Goal: Complete application form

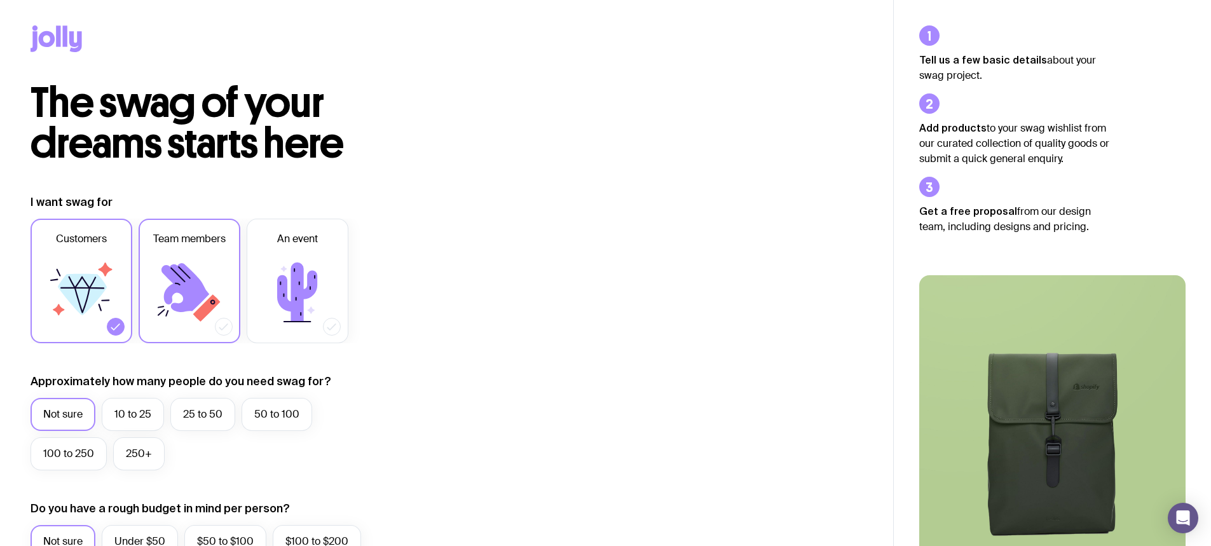
click at [174, 266] on icon at bounding box center [185, 287] width 48 height 49
click at [0, 0] on input "Team members" at bounding box center [0, 0] width 0 height 0
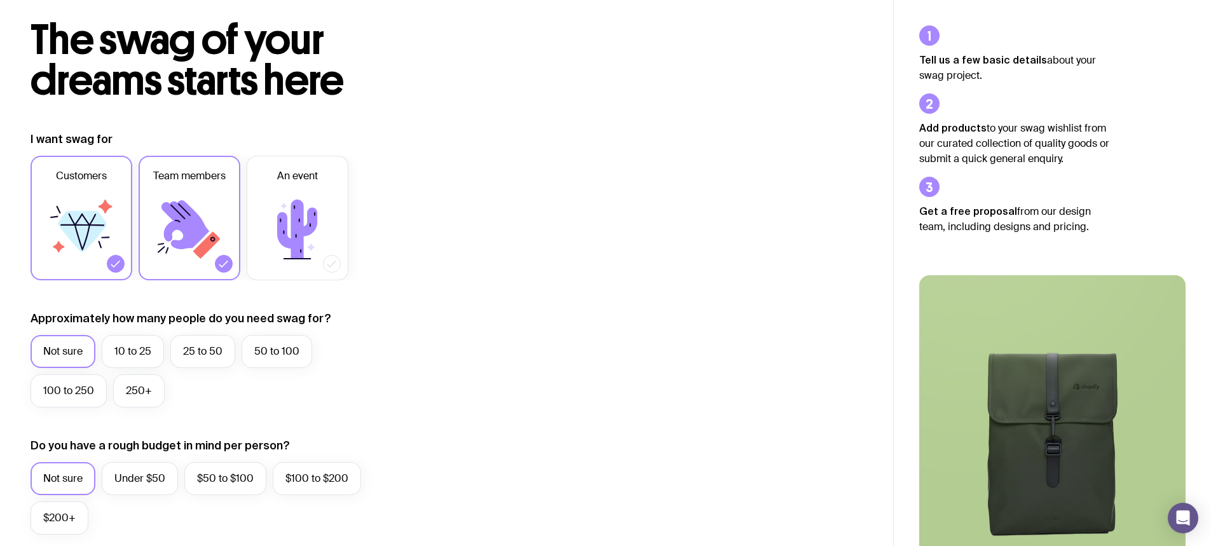
scroll to position [191, 0]
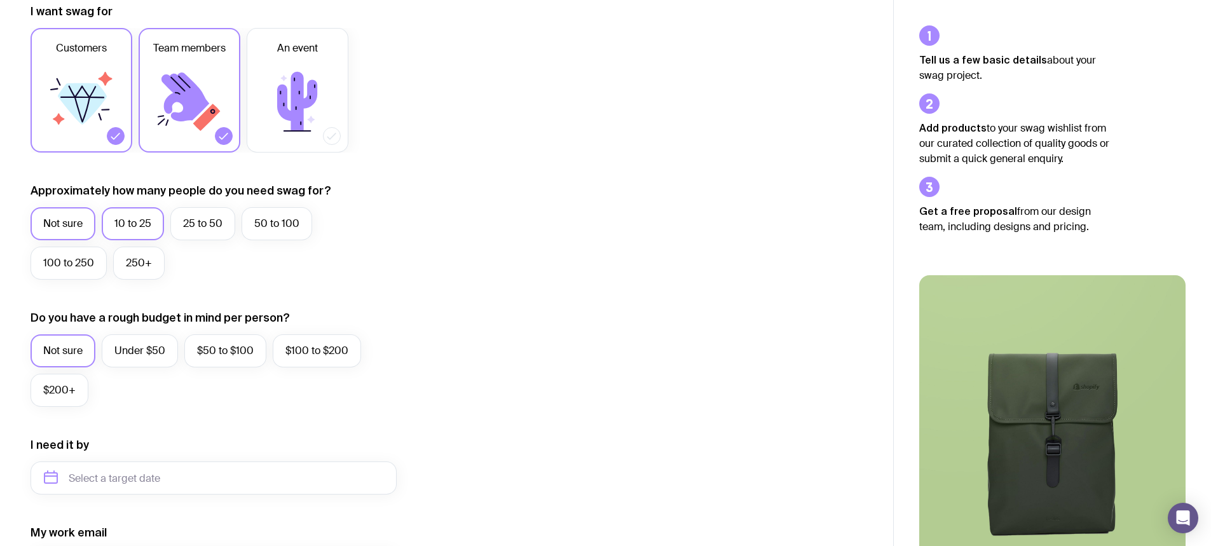
click at [139, 217] on label "10 to 25" at bounding box center [133, 223] width 62 height 33
click at [0, 0] on input "10 to 25" at bounding box center [0, 0] width 0 height 0
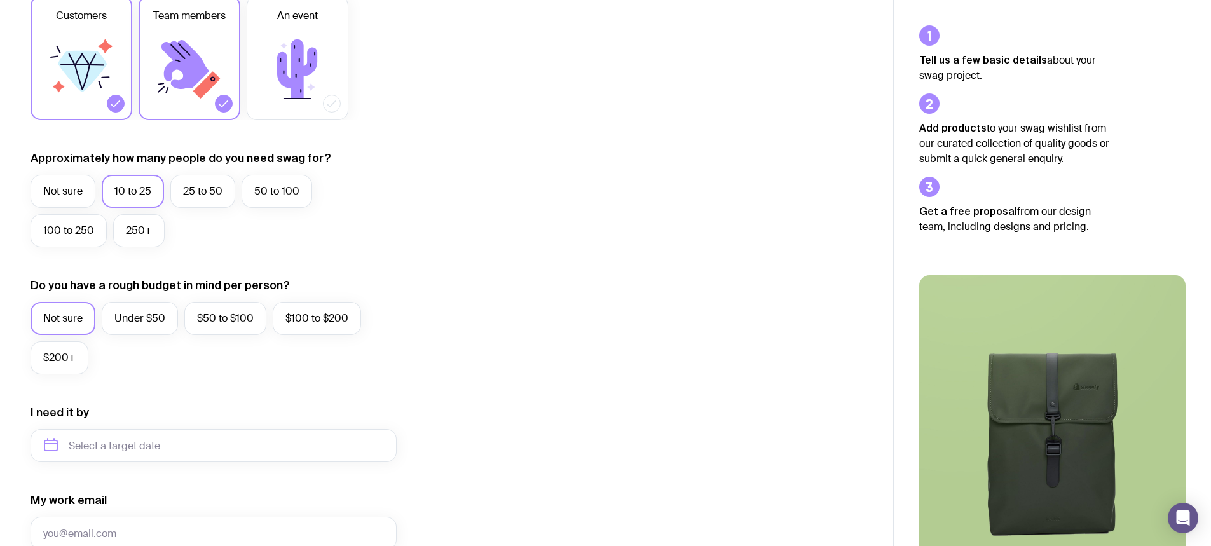
scroll to position [254, 0]
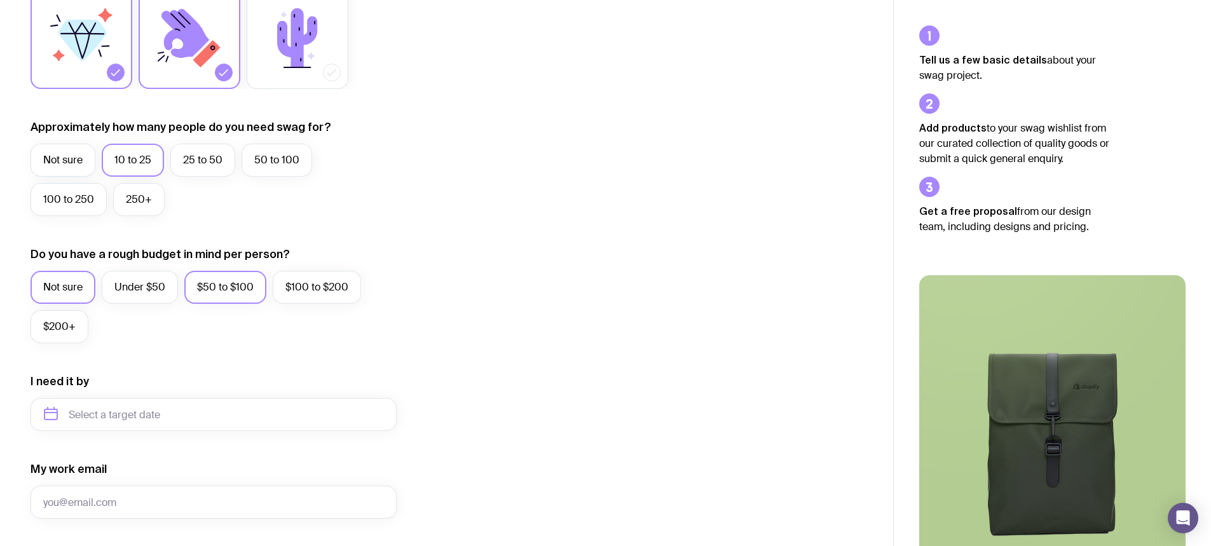
click at [207, 292] on label "$50 to $100" at bounding box center [225, 287] width 82 height 33
click at [0, 0] on input "$50 to $100" at bounding box center [0, 0] width 0 height 0
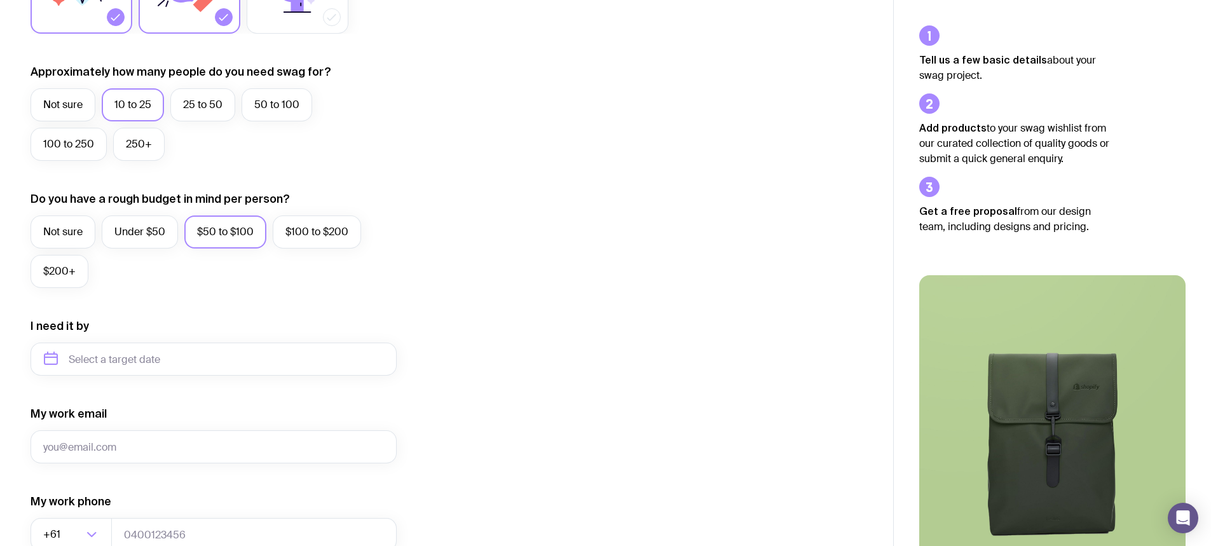
scroll to position [381, 0]
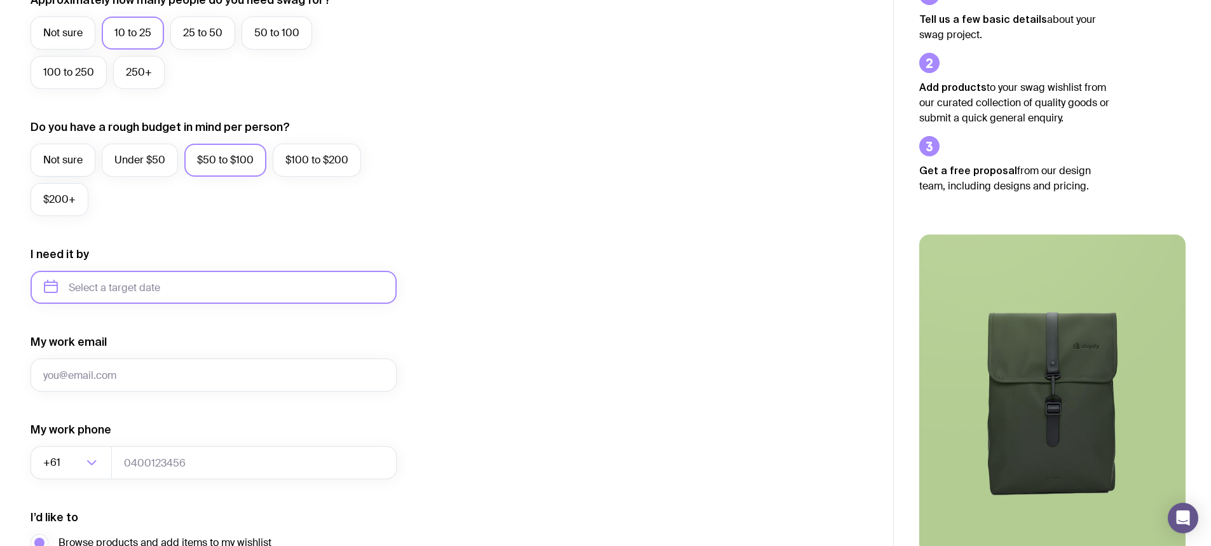
click at [157, 282] on input "text" at bounding box center [214, 287] width 366 height 33
click at [118, 448] on button "Nov" at bounding box center [111, 443] width 46 height 25
type input "[DATE]"
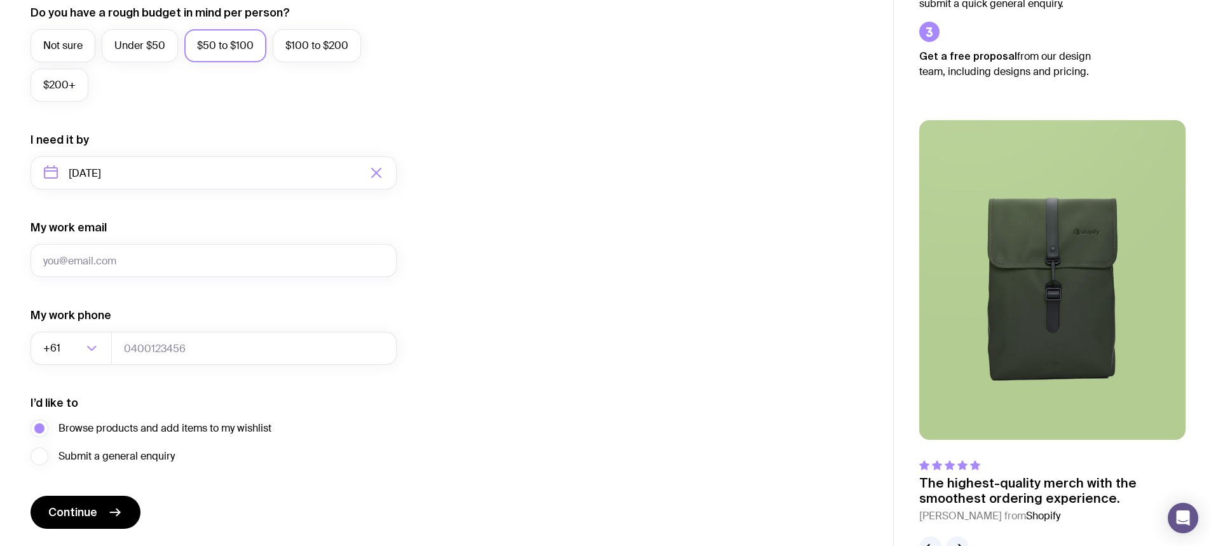
scroll to position [508, 0]
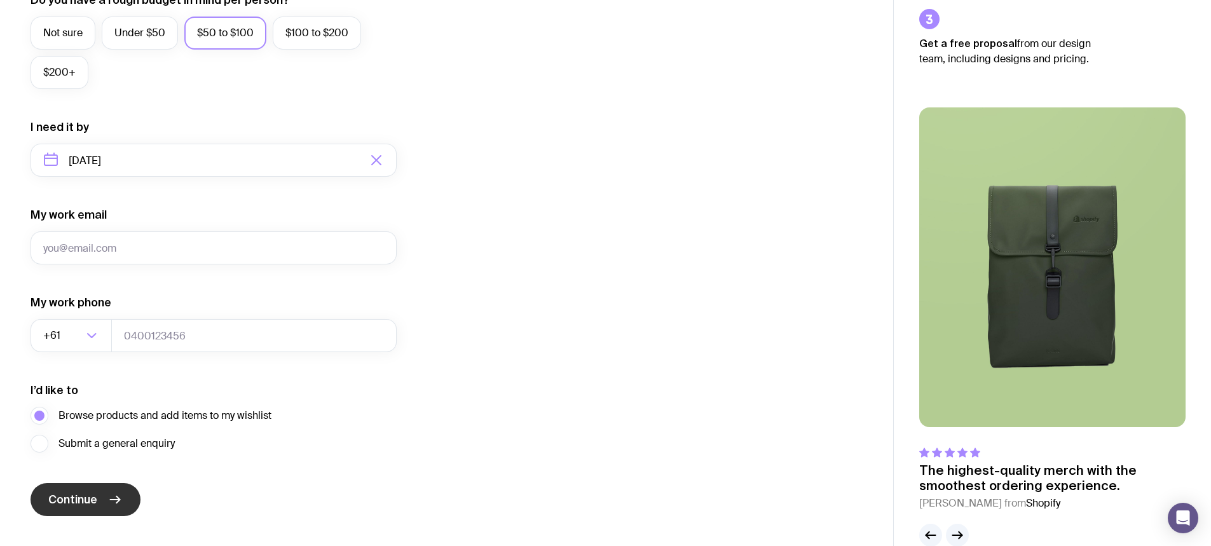
click at [96, 502] on span "Continue" at bounding box center [72, 499] width 49 height 15
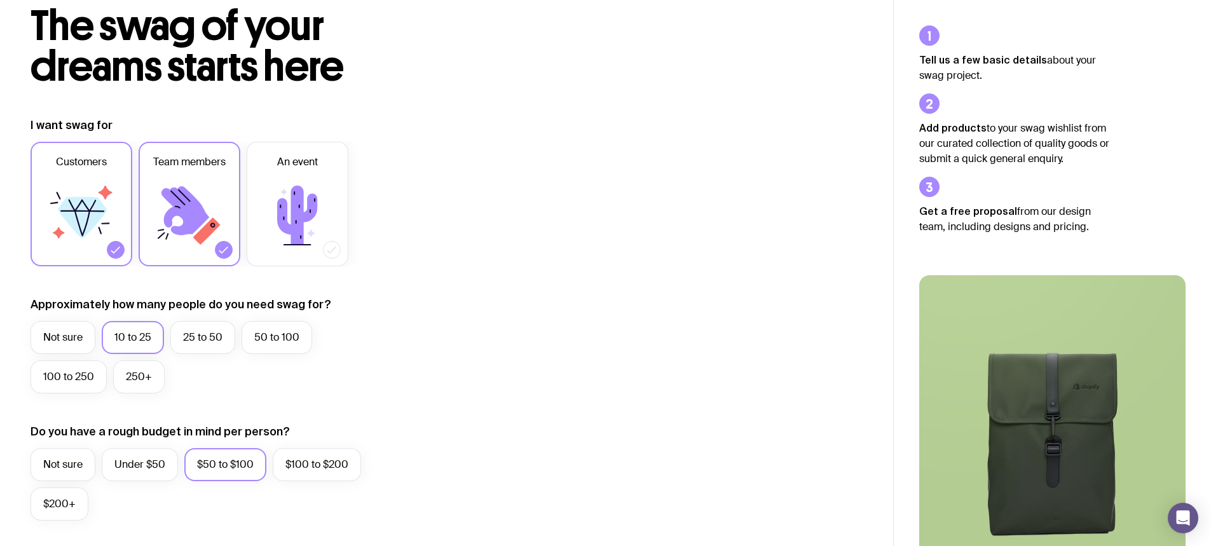
scroll to position [0, 0]
